Goal: Task Accomplishment & Management: Manage account settings

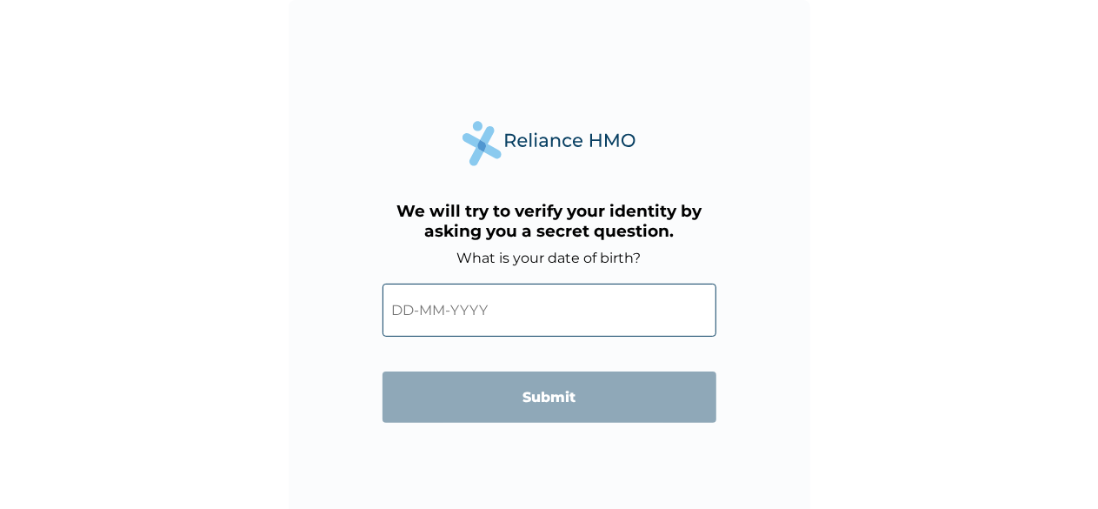
click at [429, 315] on input "text" at bounding box center [550, 310] width 334 height 53
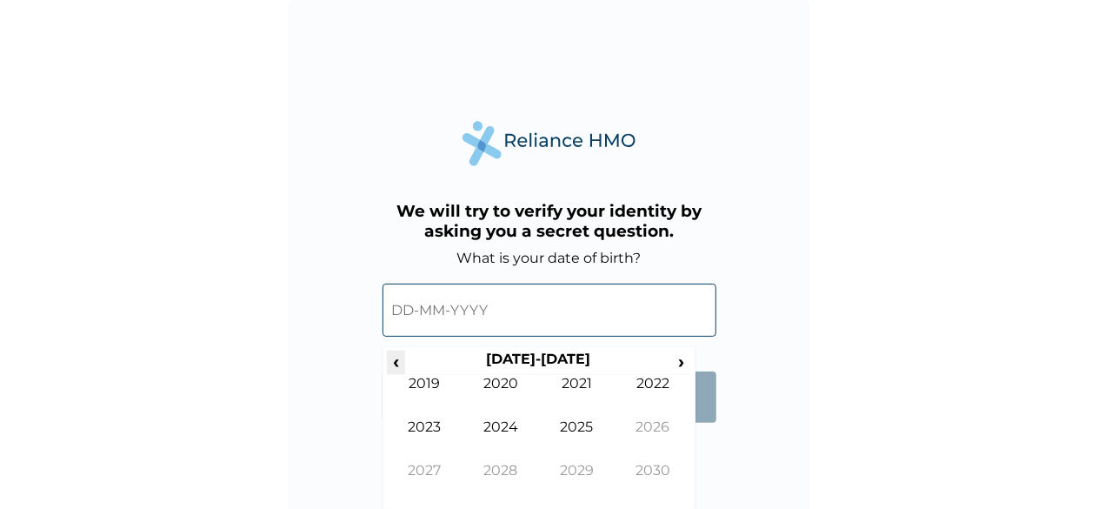
click at [397, 364] on span "‹" at bounding box center [396, 361] width 18 height 22
click at [397, 365] on span "‹" at bounding box center [396, 361] width 18 height 22
click at [396, 364] on span "‹" at bounding box center [396, 361] width 18 height 22
click at [394, 371] on span "‹" at bounding box center [396, 361] width 18 height 22
click at [649, 389] on td "1982" at bounding box center [653, 396] width 77 height 43
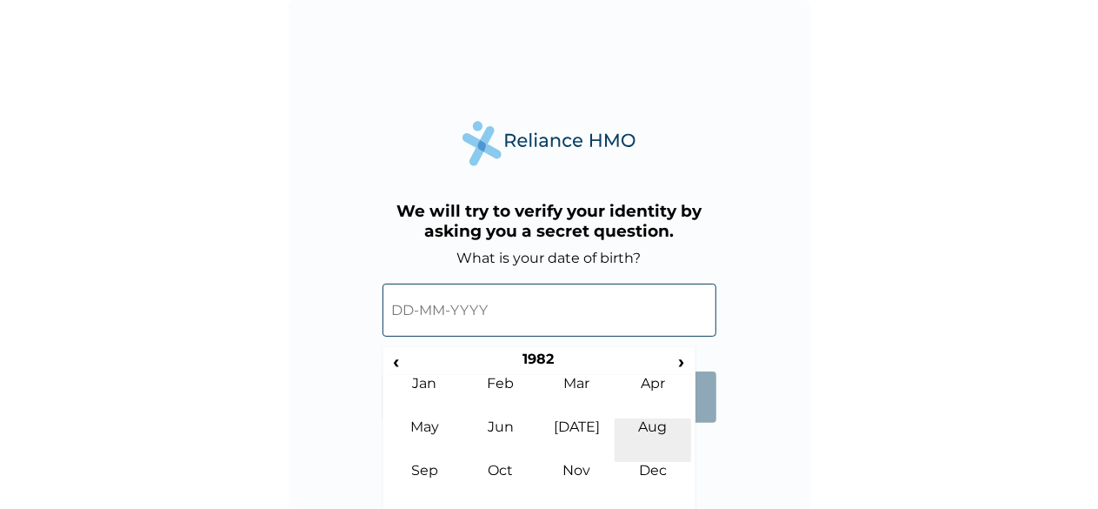
click at [660, 432] on td "Aug" at bounding box center [653, 439] width 77 height 43
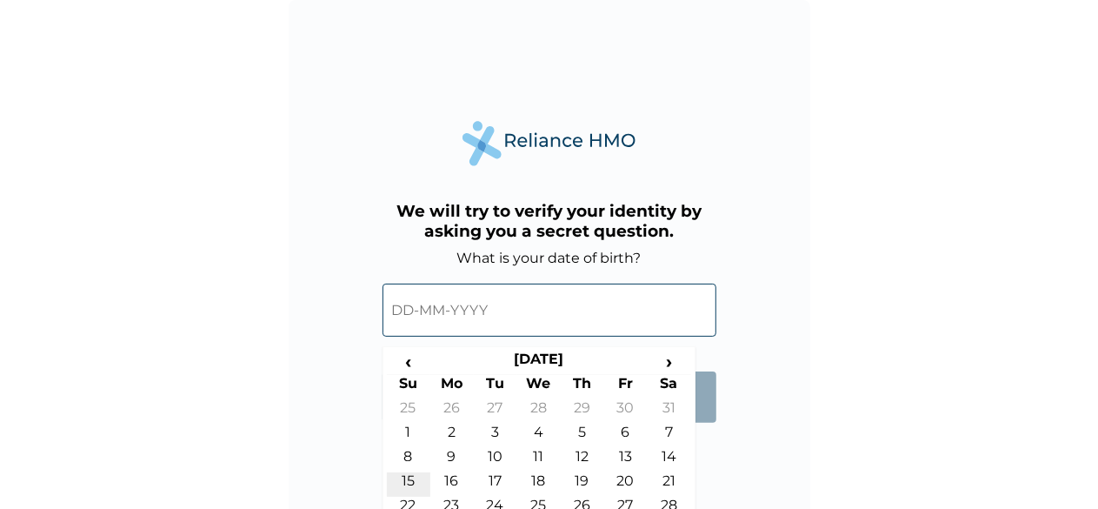
click at [411, 480] on td "15" at bounding box center [408, 484] width 43 height 24
type input "[DATE]"
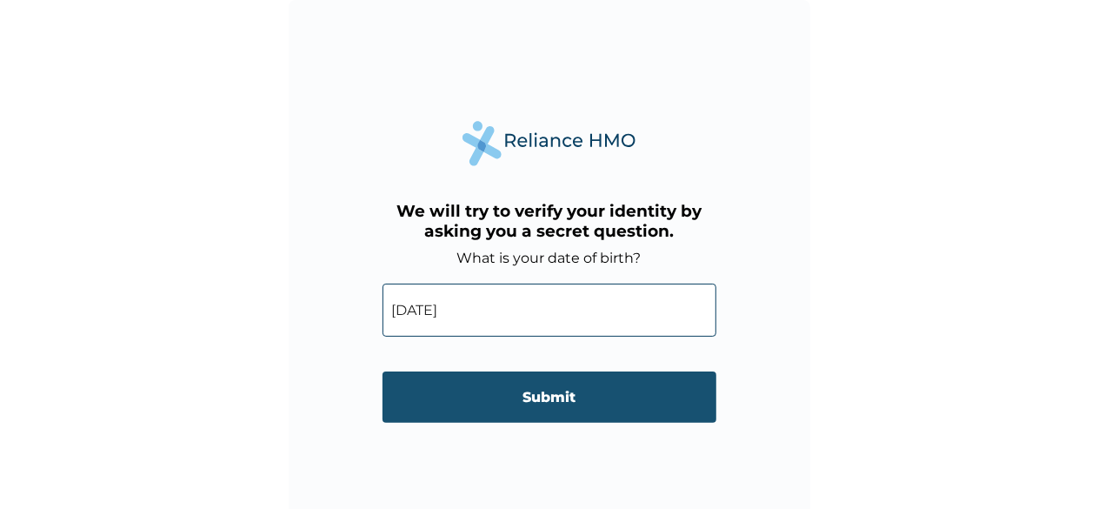
click at [537, 404] on input "Submit" at bounding box center [550, 396] width 334 height 51
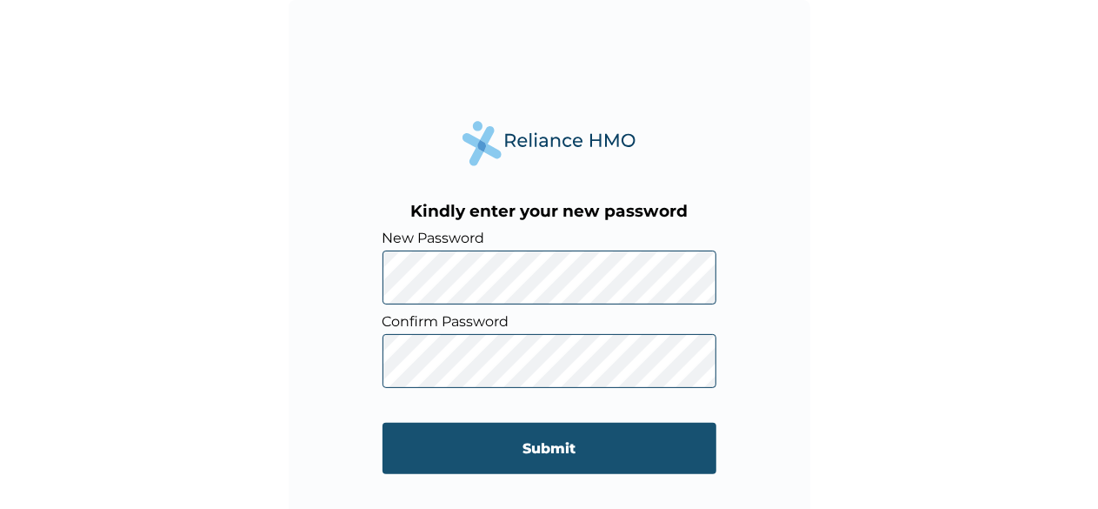
click at [551, 447] on input "Submit" at bounding box center [550, 448] width 334 height 51
